Goal: Information Seeking & Learning: Learn about a topic

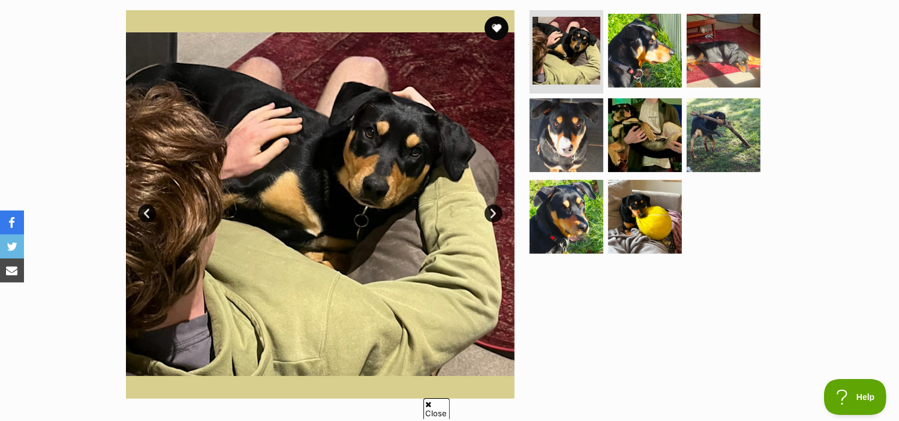
scroll to position [200, 0]
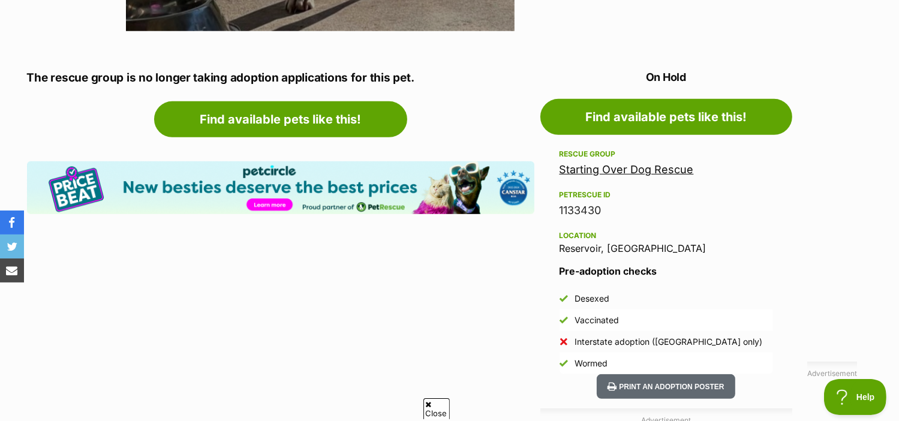
scroll to position [600, 0]
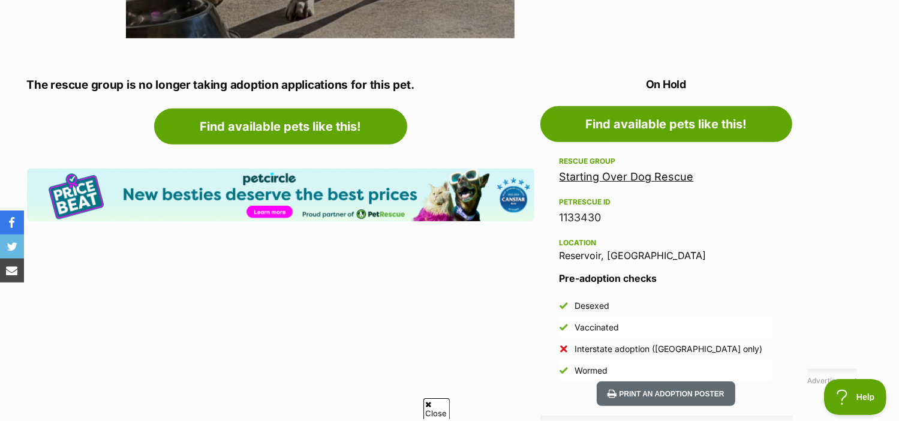
click at [652, 177] on link "Starting Over Dog Rescue" at bounding box center [626, 176] width 134 height 13
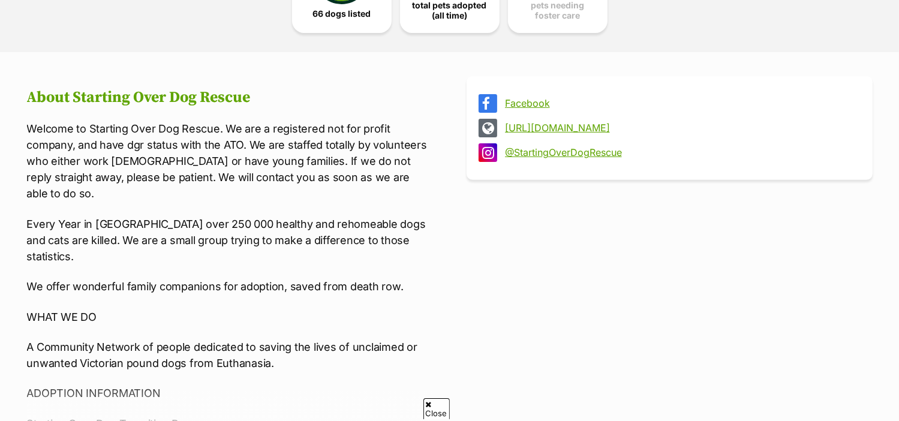
scroll to position [500, 0]
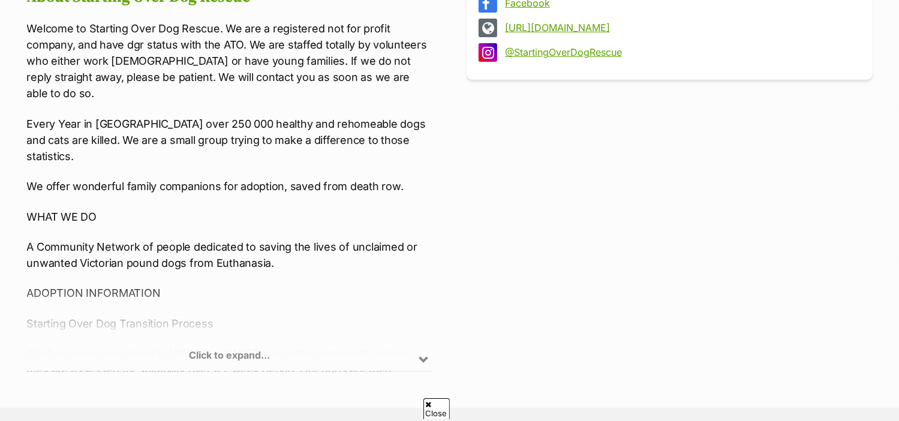
click at [235, 347] on div "Click to expand..." at bounding box center [230, 325] width 406 height 94
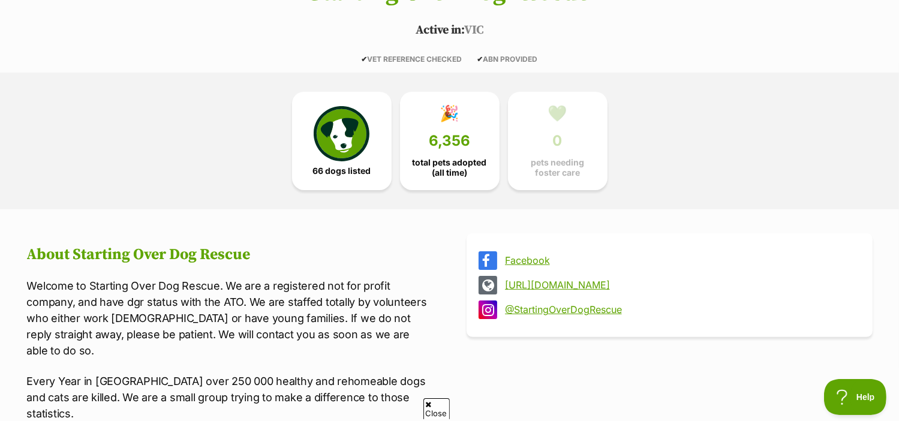
scroll to position [200, 0]
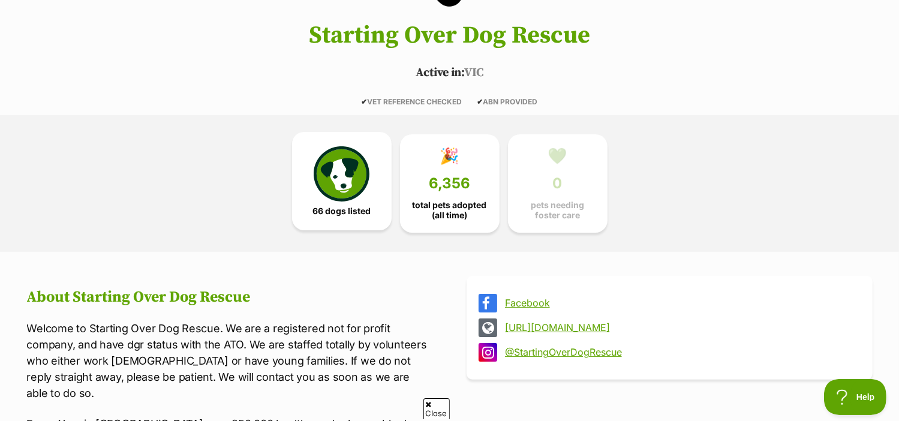
click at [329, 199] on img at bounding box center [341, 173] width 55 height 55
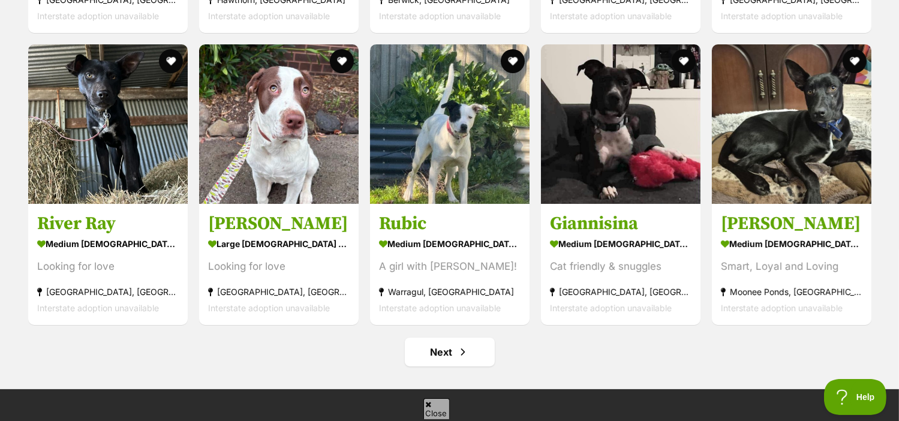
scroll to position [4603, 0]
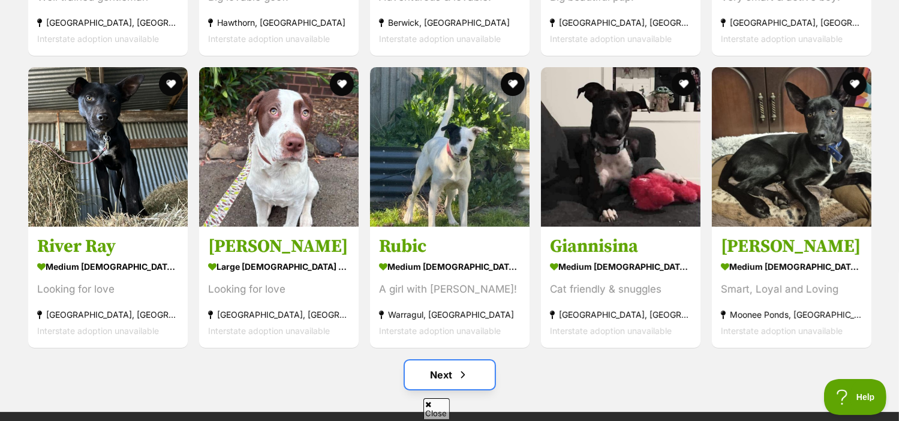
click at [458, 370] on span "Next page" at bounding box center [463, 375] width 12 height 14
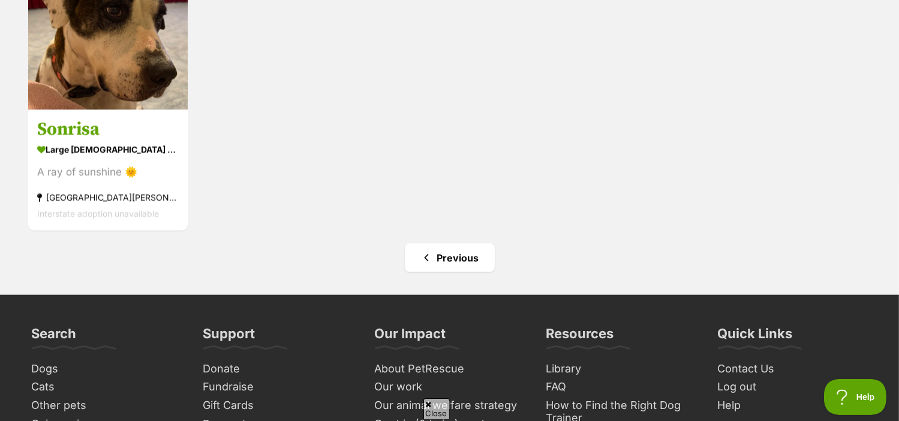
scroll to position [1799, 0]
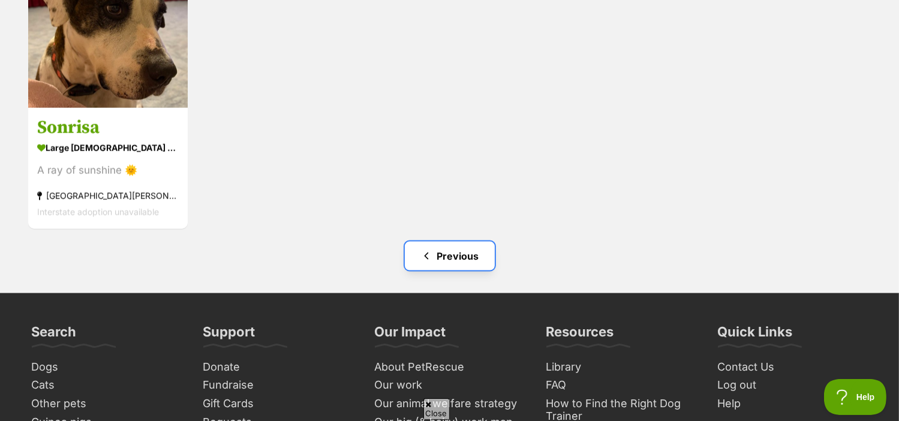
click at [425, 252] on span "Previous page" at bounding box center [426, 256] width 12 height 14
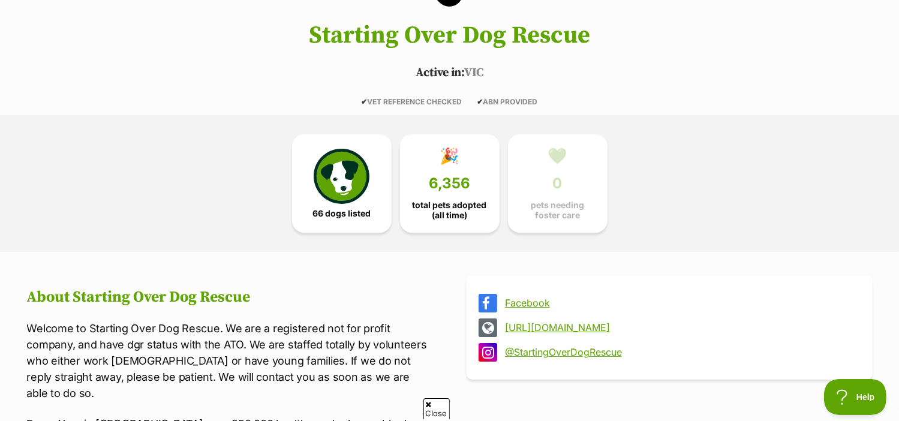
scroll to position [100, 0]
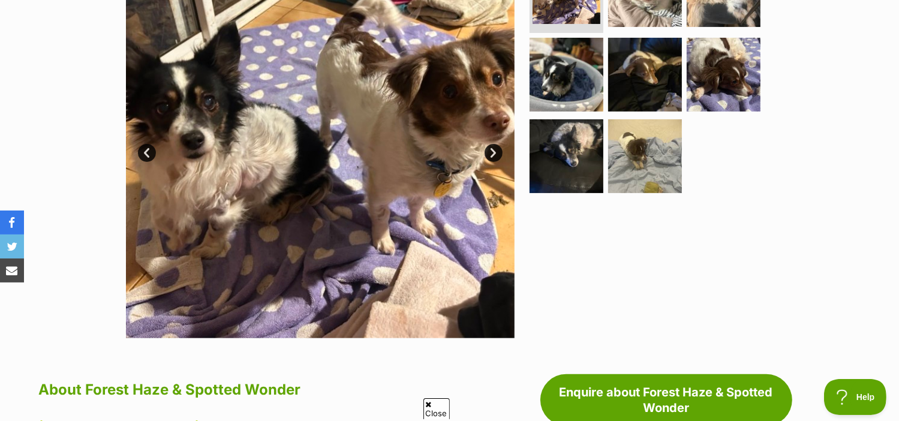
scroll to position [200, 0]
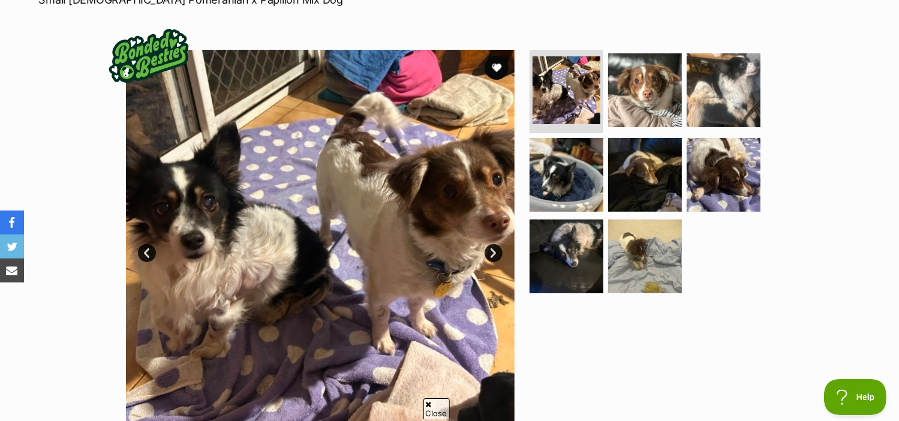
click at [491, 248] on link "Next" at bounding box center [494, 253] width 18 height 18
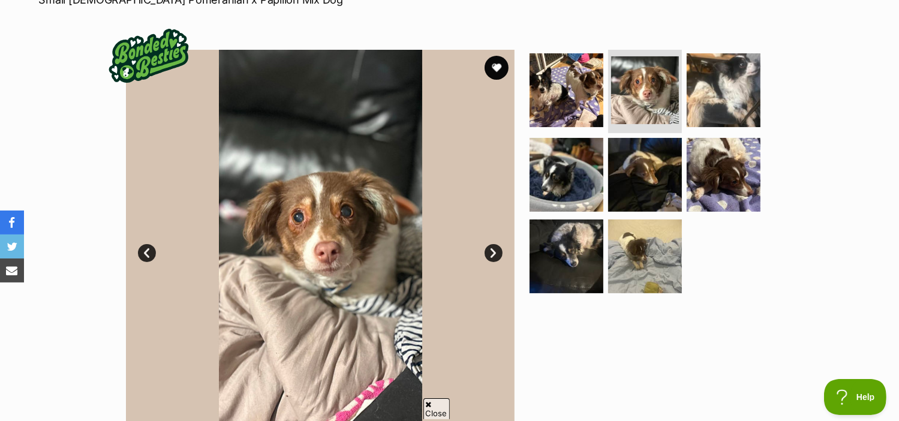
click at [491, 248] on link "Next" at bounding box center [494, 253] width 18 height 18
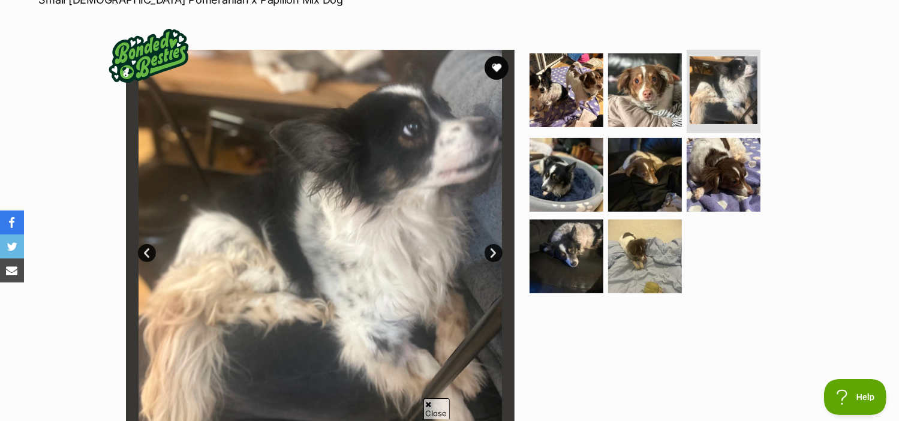
click at [489, 248] on link "Next" at bounding box center [494, 253] width 18 height 18
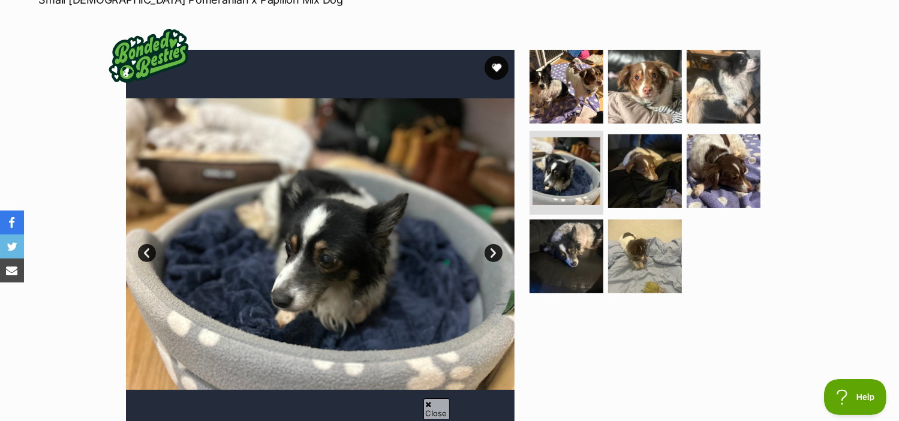
click at [489, 248] on link "Next" at bounding box center [494, 253] width 18 height 18
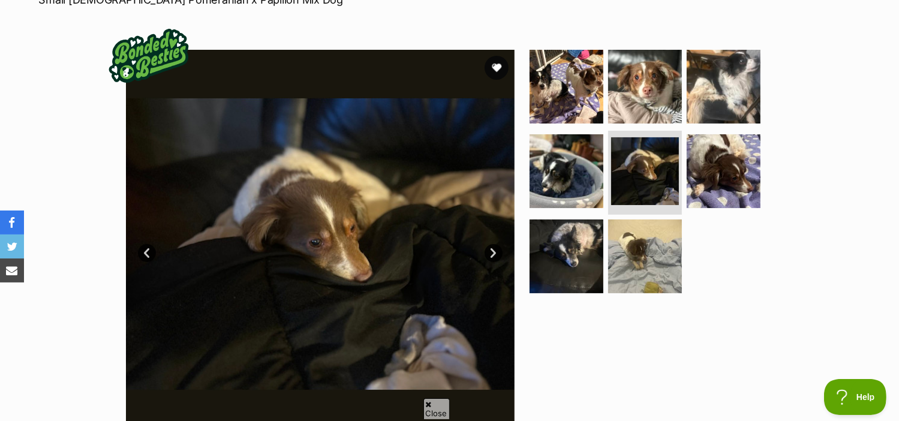
click at [489, 248] on link "Next" at bounding box center [494, 253] width 18 height 18
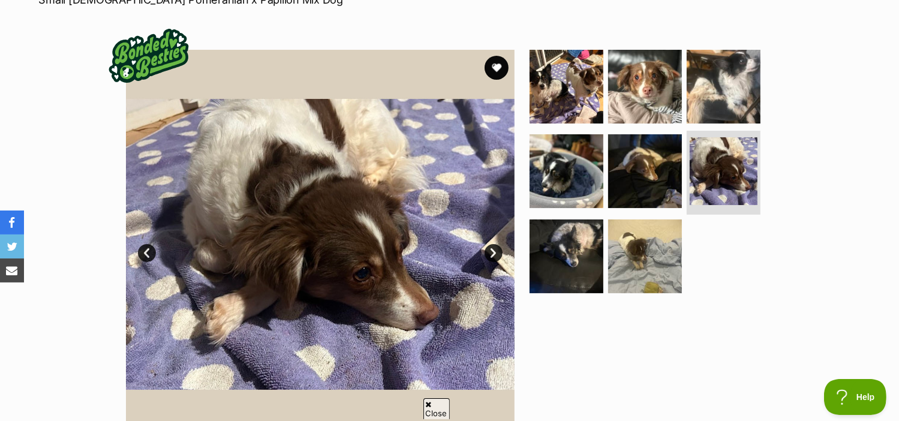
click at [489, 248] on link "Next" at bounding box center [494, 253] width 18 height 18
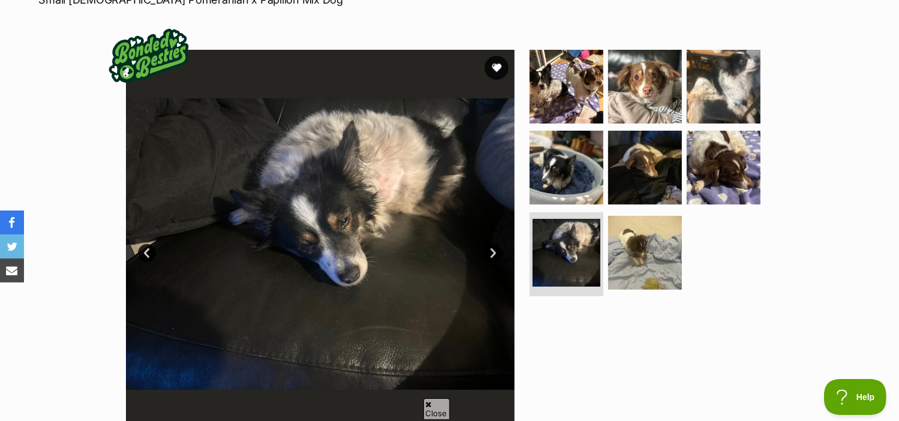
click at [489, 248] on link "Next" at bounding box center [494, 253] width 18 height 18
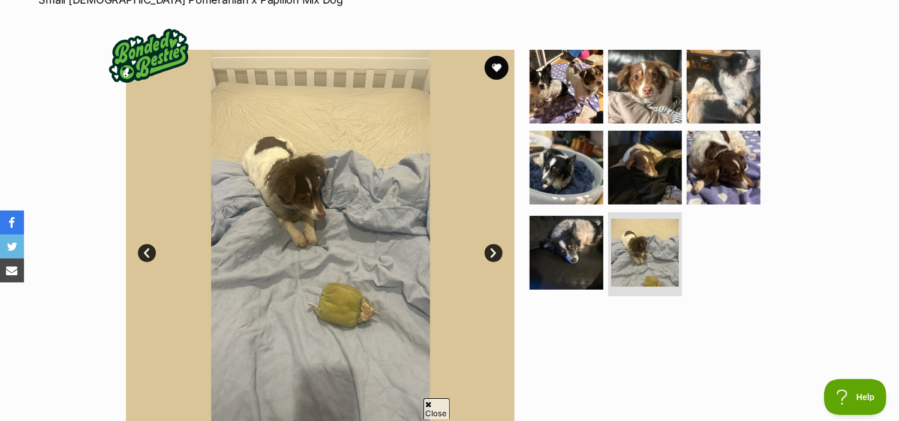
click at [489, 248] on link "Next" at bounding box center [494, 253] width 18 height 18
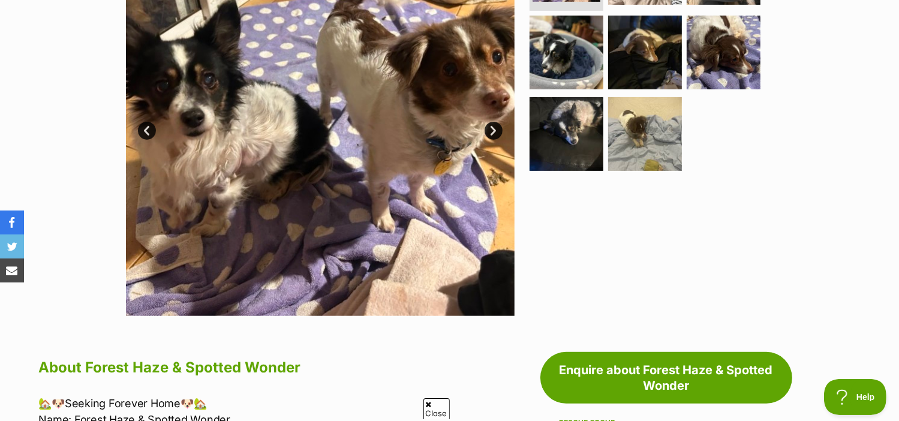
scroll to position [300, 0]
